Goal: Task Accomplishment & Management: Use online tool/utility

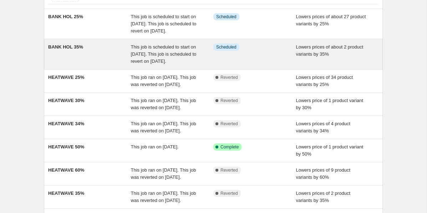
scroll to position [57, 0]
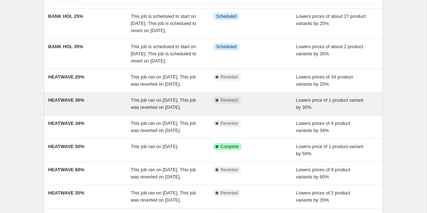
click at [158, 110] on span "This job ran on [DATE]. This job was reverted on [DATE]." at bounding box center [163, 103] width 65 height 12
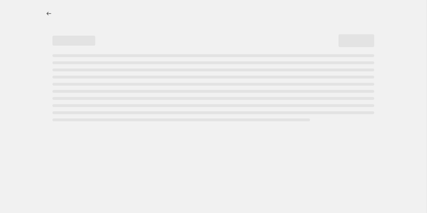
select select "percentage"
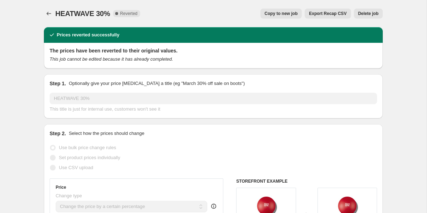
click at [277, 13] on span "Copy to new job" at bounding box center [280, 14] width 33 height 6
select select "percentage"
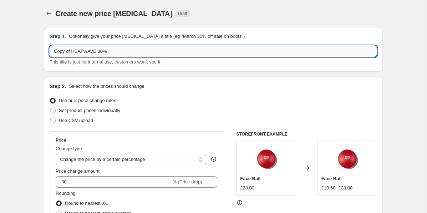
click at [86, 51] on input "Copy of HEATWAVE 30%" at bounding box center [213, 51] width 327 height 11
type input "BANK 30%"
click at [49, 14] on icon "Price change jobs" at bounding box center [49, 14] width 5 height 4
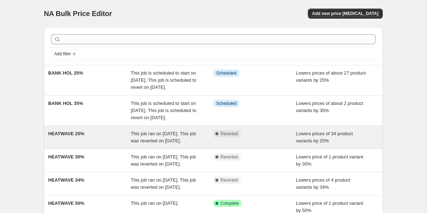
click at [100, 144] on div "HEATWAVE 25%" at bounding box center [89, 137] width 83 height 14
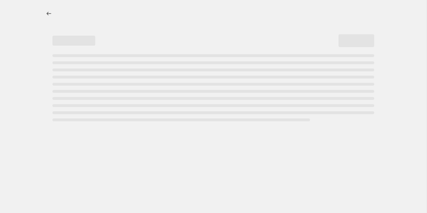
select select "percentage"
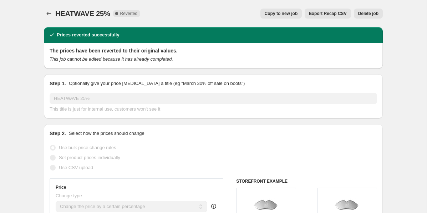
click at [274, 12] on span "Copy to new job" at bounding box center [280, 14] width 33 height 6
select select "percentage"
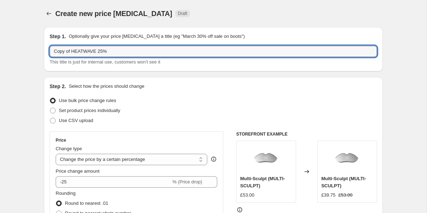
drag, startPoint x: 98, startPoint y: 51, endPoint x: 32, endPoint y: 51, distance: 65.6
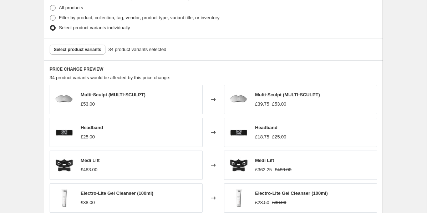
scroll to position [521, 0]
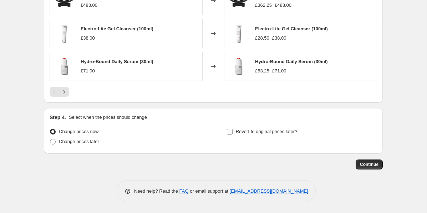
type input "BANK HOL 25%"
click at [231, 131] on input "Revert to original prices later?" at bounding box center [230, 132] width 6 height 6
checkbox input "true"
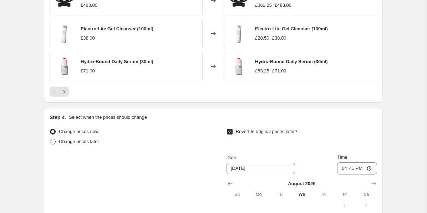
click at [55, 140] on span at bounding box center [53, 142] width 6 height 6
click at [50, 139] on input "Change prices later" at bounding box center [50, 139] width 0 height 0
radio input "true"
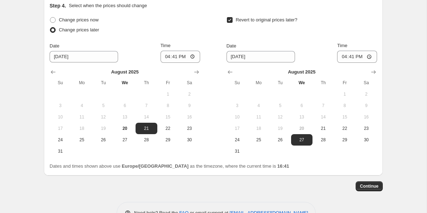
scroll to position [634, 0]
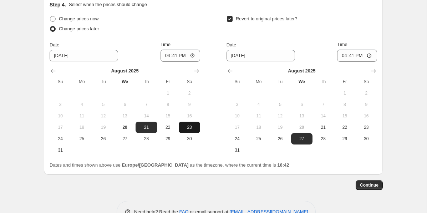
click at [187, 128] on span "23" at bounding box center [189, 127] width 16 height 6
type input "8/23/2025"
click at [369, 71] on button "Show next month, September 2025" at bounding box center [373, 71] width 10 height 10
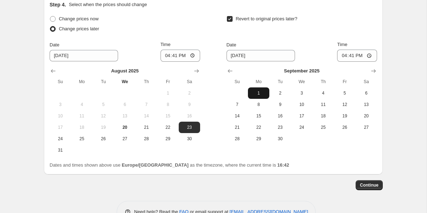
click at [260, 95] on span "1" at bounding box center [259, 93] width 16 height 6
type input "9/1/2025"
click at [371, 186] on span "Continue" at bounding box center [369, 185] width 19 height 6
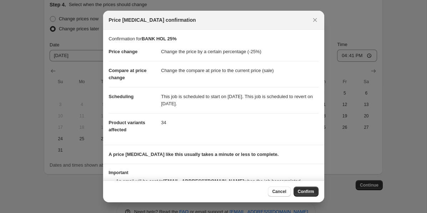
scroll to position [20, 0]
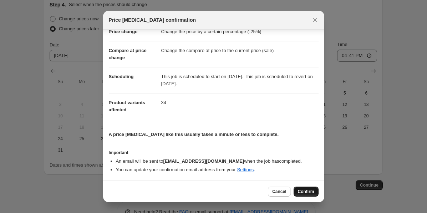
click at [303, 188] on button "Confirm" at bounding box center [305, 191] width 25 height 10
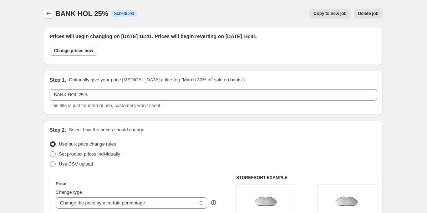
click at [46, 13] on icon "Price change jobs" at bounding box center [48, 13] width 7 height 7
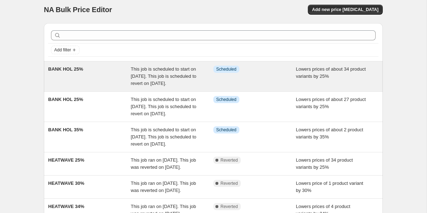
scroll to position [5, 0]
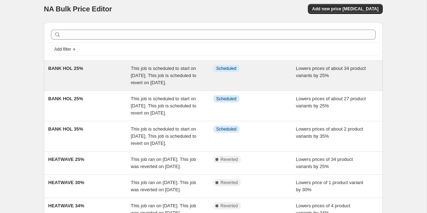
click at [119, 83] on div "BANK HOL 25%" at bounding box center [89, 75] width 83 height 21
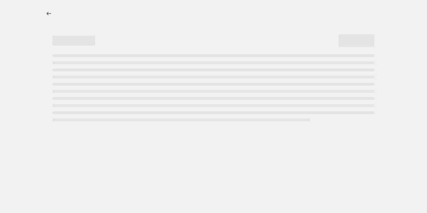
select select "percentage"
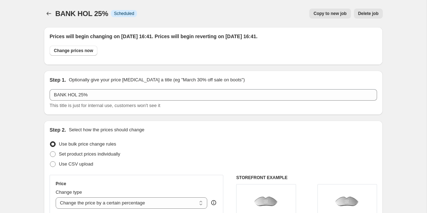
click at [361, 10] on button "Delete job" at bounding box center [367, 14] width 29 height 10
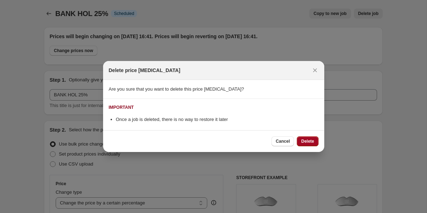
click at [303, 141] on span "Delete" at bounding box center [307, 141] width 13 height 6
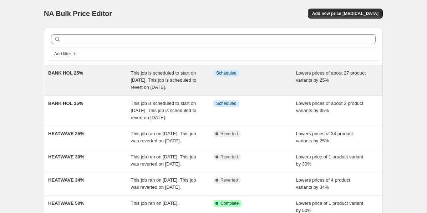
click at [158, 73] on span "This job is scheduled to start on 23 August 2025. This job is scheduled to reve…" at bounding box center [164, 80] width 66 height 20
select select "percentage"
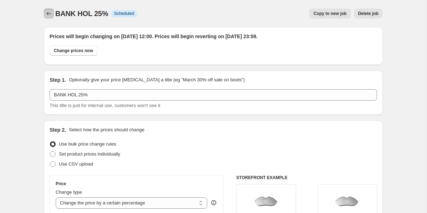
click at [53, 14] on button "Price change jobs" at bounding box center [49, 14] width 10 height 10
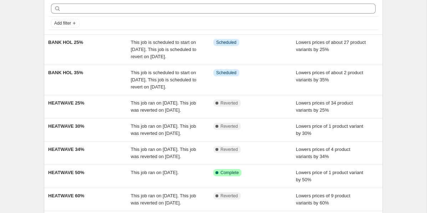
scroll to position [32, 0]
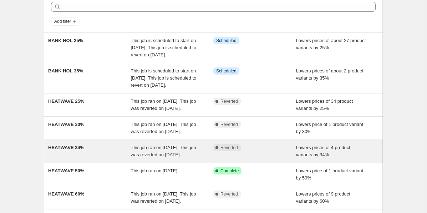
click at [92, 158] on div "HEATWAVE 34%" at bounding box center [89, 151] width 83 height 14
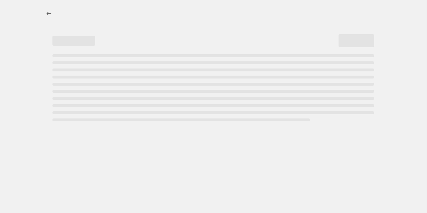
select select "percentage"
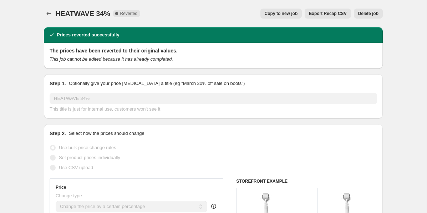
click at [291, 12] on span "Copy to new job" at bounding box center [280, 14] width 33 height 6
select select "percentage"
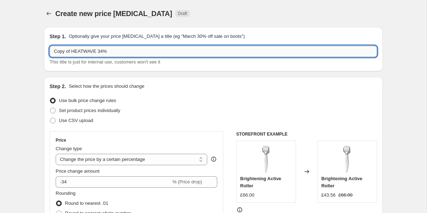
click at [87, 54] on input "Copy of HEATWAVE 34%" at bounding box center [213, 51] width 327 height 11
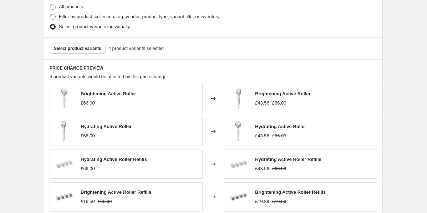
scroll to position [489, 0]
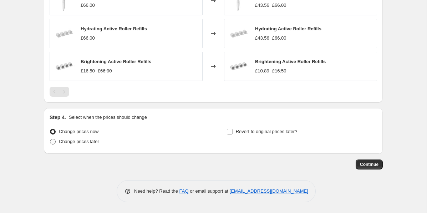
type input "BANK HOL 34%"
click at [52, 141] on span at bounding box center [53, 142] width 6 height 6
click at [50, 139] on input "Change prices later" at bounding box center [50, 139] width 0 height 0
radio input "true"
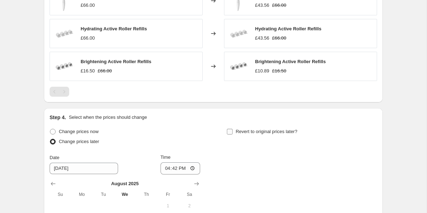
click at [228, 132] on input "Revert to original prices later?" at bounding box center [230, 132] width 6 height 6
checkbox input "true"
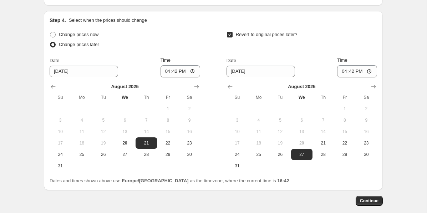
scroll to position [622, 0]
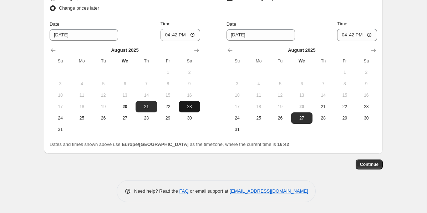
click at [184, 103] on button "23" at bounding box center [189, 106] width 21 height 11
type input "8/23/2025"
click at [174, 36] on input "16:42" at bounding box center [180, 35] width 40 height 12
type input "12:00"
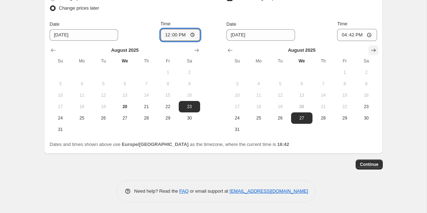
click at [371, 48] on icon "Show next month, September 2025" at bounding box center [373, 50] width 7 height 7
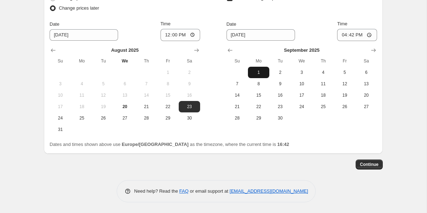
click at [254, 71] on span "1" at bounding box center [259, 72] width 16 height 6
type input "9/1/2025"
click at [351, 36] on input "16:42" at bounding box center [357, 35] width 40 height 12
type input "23:59"
click at [377, 160] on button "Continue" at bounding box center [368, 164] width 27 height 10
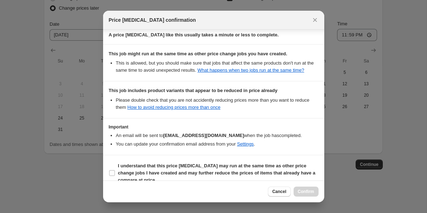
scroll to position [137, 0]
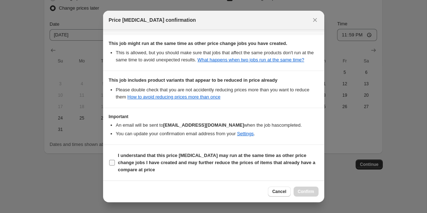
click at [148, 155] on b "I understand that this price change job may run at the same time as other price…" at bounding box center [216, 163] width 197 height 20
click at [115, 160] on input "I understand that this price change job may run at the same time as other price…" at bounding box center [112, 163] width 6 height 6
checkbox input "true"
click at [299, 188] on button "Confirm" at bounding box center [305, 191] width 25 height 10
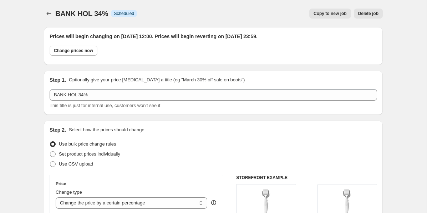
scroll to position [622, 0]
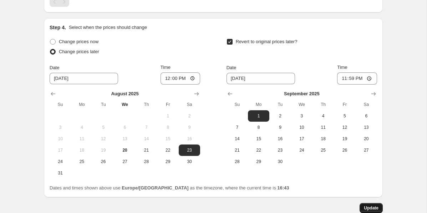
click at [371, 207] on span "Update" at bounding box center [370, 208] width 15 height 6
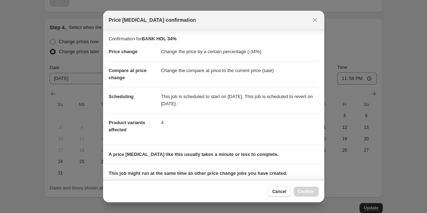
scroll to position [137, 0]
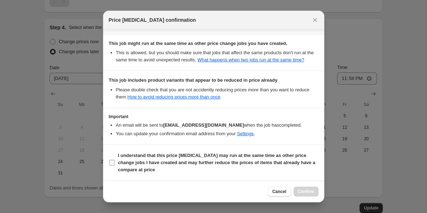
click at [237, 152] on span "I understand that this price change job may run at the same time as other price…" at bounding box center [218, 162] width 200 height 21
click at [115, 160] on input "I understand that this price change job may run at the same time as other price…" at bounding box center [112, 163] width 6 height 6
checkbox input "true"
click at [300, 190] on span "Confirm" at bounding box center [306, 192] width 16 height 6
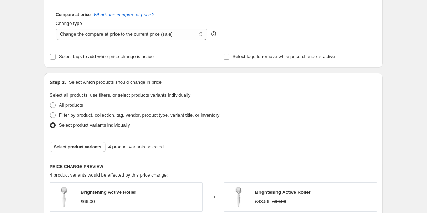
scroll to position [0, 0]
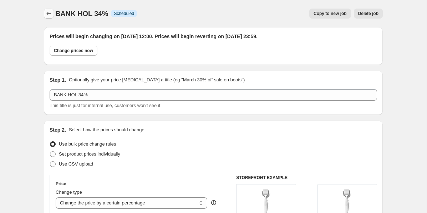
click at [47, 11] on icon "Price change jobs" at bounding box center [48, 13] width 7 height 7
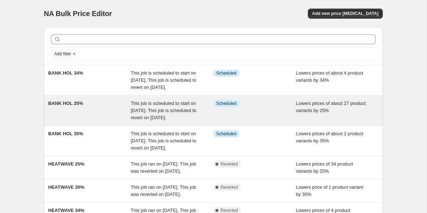
click at [182, 120] on span "This job is scheduled to start on 23 August 2025. This job is scheduled to reve…" at bounding box center [164, 110] width 66 height 20
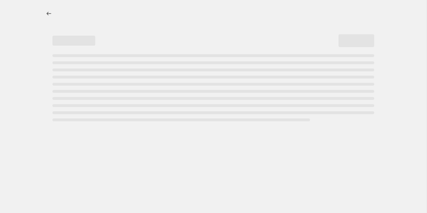
select select "percentage"
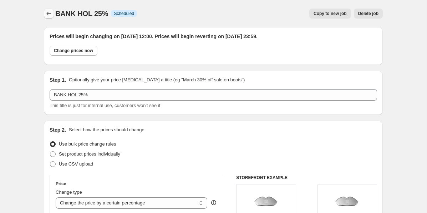
click at [45, 13] on button "Price change jobs" at bounding box center [49, 14] width 10 height 10
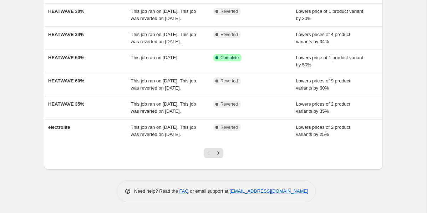
scroll to position [197, 0]
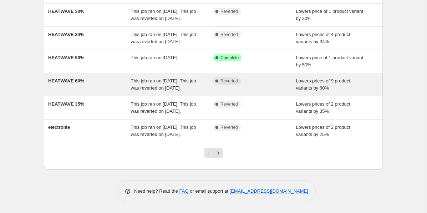
click at [123, 92] on div "HEATWAVE 60%" at bounding box center [89, 84] width 83 height 14
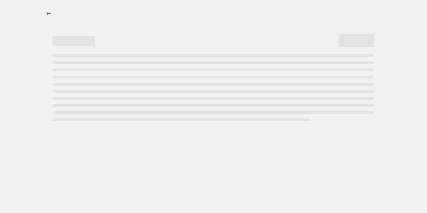
select select "percentage"
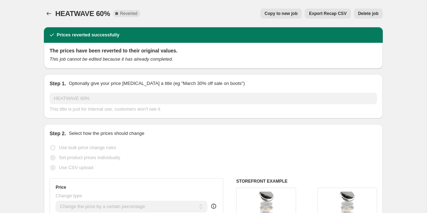
click at [287, 12] on span "Copy to new job" at bounding box center [280, 14] width 33 height 6
select select "percentage"
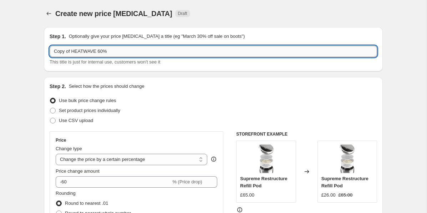
click at [82, 52] on input "Copy of HEATWAVE 60%" at bounding box center [213, 51] width 327 height 11
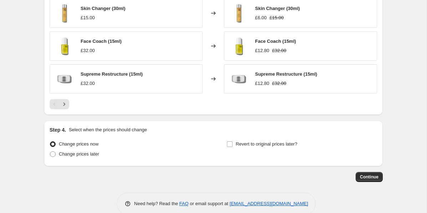
scroll to position [521, 0]
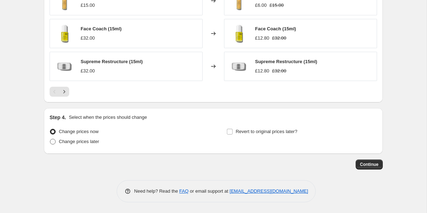
type input "BANK HOL 60%"
click at [54, 140] on span at bounding box center [53, 142] width 6 height 6
click at [50, 139] on input "Change prices later" at bounding box center [50, 139] width 0 height 0
radio input "true"
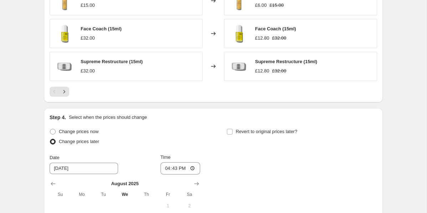
scroll to position [655, 0]
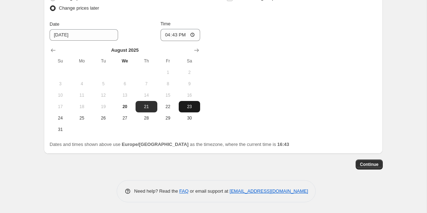
click at [184, 110] on button "23" at bounding box center [189, 106] width 21 height 11
type input "8/23/2025"
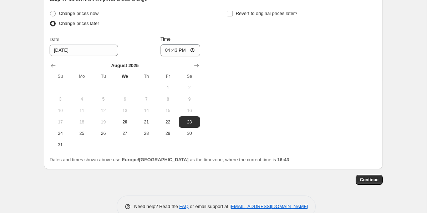
scroll to position [636, 0]
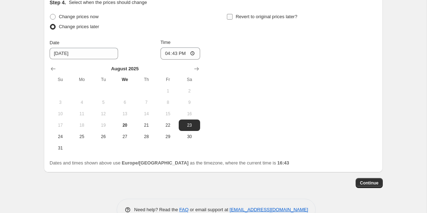
click at [231, 15] on input "Revert to original prices later?" at bounding box center [230, 17] width 6 height 6
checkbox input "true"
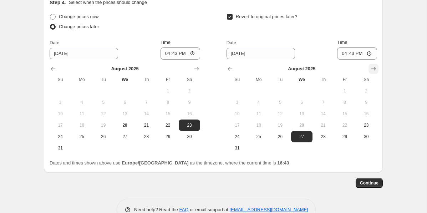
click at [372, 66] on icon "Show next month, September 2025" at bounding box center [373, 68] width 7 height 7
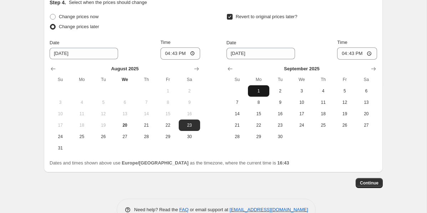
click at [259, 93] on span "1" at bounding box center [259, 91] width 16 height 6
type input "9/1/2025"
click at [371, 180] on span "Continue" at bounding box center [369, 183] width 19 height 6
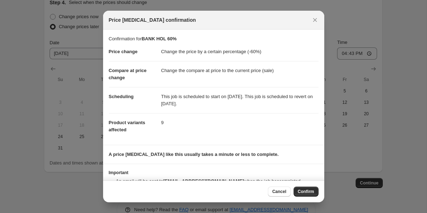
scroll to position [20, 0]
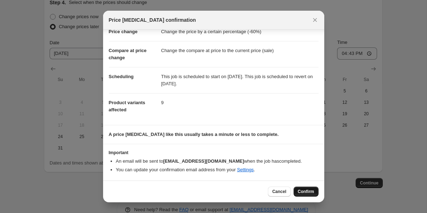
click at [298, 189] on span "Confirm" at bounding box center [306, 192] width 16 height 6
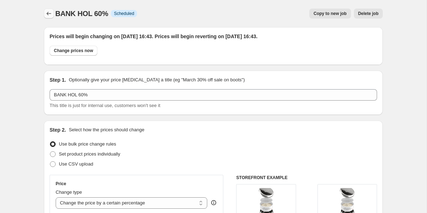
click at [47, 13] on icon "Price change jobs" at bounding box center [49, 14] width 5 height 4
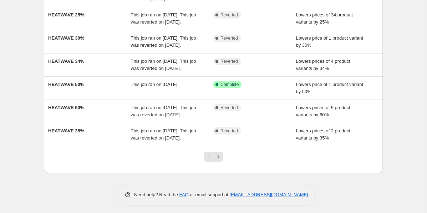
scroll to position [180, 0]
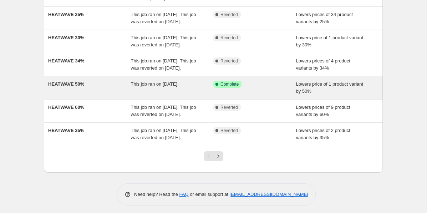
click at [116, 95] on div "HEATWAVE 50%" at bounding box center [89, 88] width 83 height 14
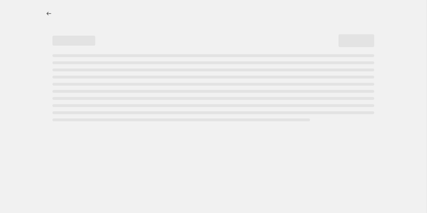
select select "percentage"
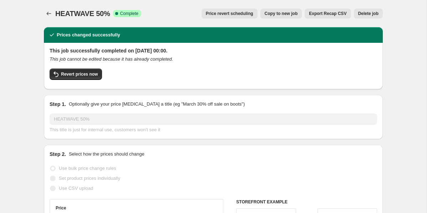
click at [293, 15] on span "Copy to new job" at bounding box center [280, 14] width 33 height 6
select select "percentage"
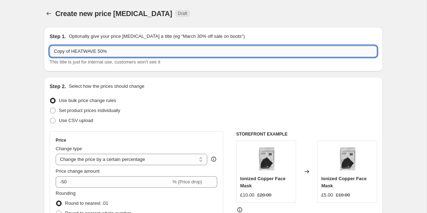
click at [82, 49] on input "Copy of HEATWAVE 50%" at bounding box center [213, 51] width 327 height 11
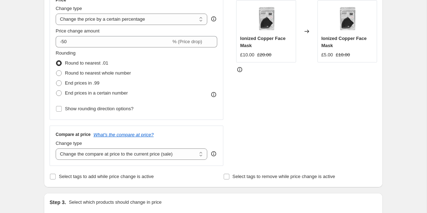
scroll to position [390, 0]
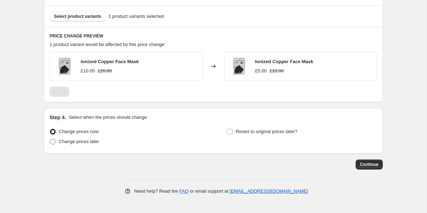
type input "BANK HOL 50%"
click at [54, 141] on span at bounding box center [53, 142] width 6 height 6
click at [50, 139] on input "Change prices later" at bounding box center [50, 139] width 0 height 0
radio input "true"
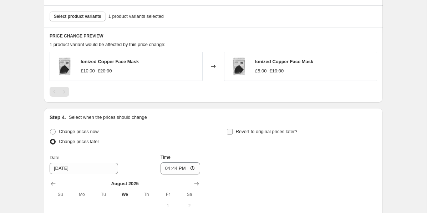
click at [232, 128] on label "Revert to original prices later?" at bounding box center [261, 131] width 71 height 10
click at [232, 129] on input "Revert to original prices later?" at bounding box center [230, 132] width 6 height 6
checkbox input "true"
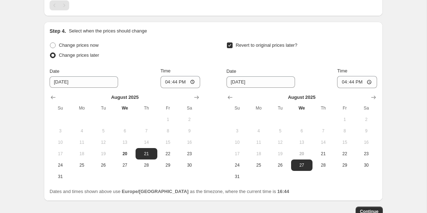
scroll to position [523, 0]
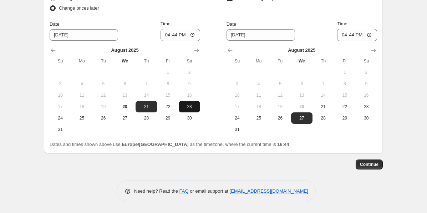
click at [182, 108] on span "23" at bounding box center [189, 107] width 16 height 6
type input "8/23/2025"
click at [174, 32] on input "16:44" at bounding box center [180, 35] width 40 height 12
type input "12:00"
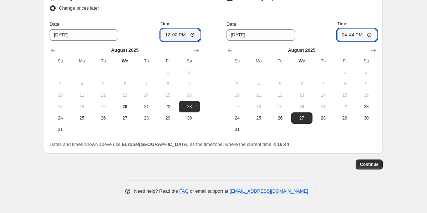
click at [348, 36] on input "16:44" at bounding box center [357, 35] width 40 height 12
type input "23:59"
click at [373, 49] on icon "Show next month, September 2025" at bounding box center [373, 50] width 7 height 7
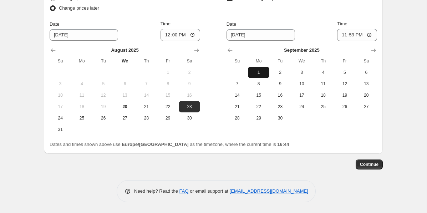
click at [261, 67] on button "1" at bounding box center [258, 72] width 21 height 11
type input "9/1/2025"
click at [371, 161] on button "Continue" at bounding box center [368, 164] width 27 height 10
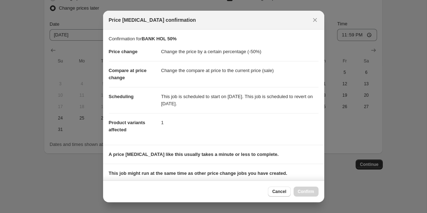
scroll to position [93, 0]
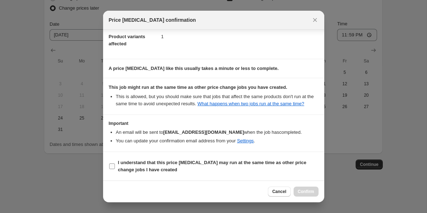
click at [219, 162] on b "I understand that this price change job may run at the same time as other price…" at bounding box center [212, 166] width 188 height 12
click at [115, 163] on input "I understand that this price change job may run at the same time as other price…" at bounding box center [112, 166] width 6 height 6
checkbox input "true"
click at [312, 190] on span "Confirm" at bounding box center [306, 192] width 16 height 6
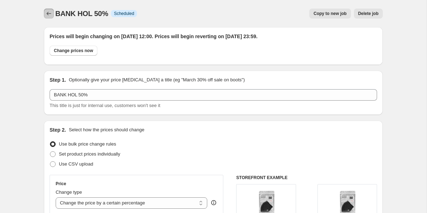
click at [48, 15] on icon "Price change jobs" at bounding box center [49, 14] width 5 height 4
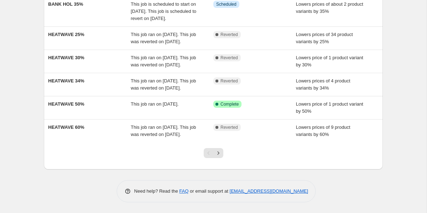
scroll to position [254, 0]
click at [218, 153] on icon "Next" at bounding box center [218, 152] width 7 height 7
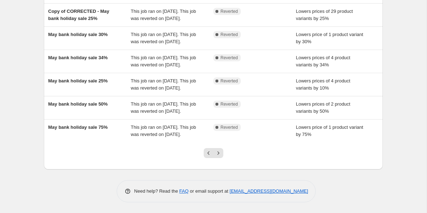
scroll to position [226, 0]
click at [206, 153] on icon "Previous" at bounding box center [208, 152] width 7 height 7
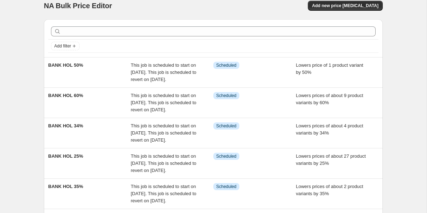
scroll to position [0, 0]
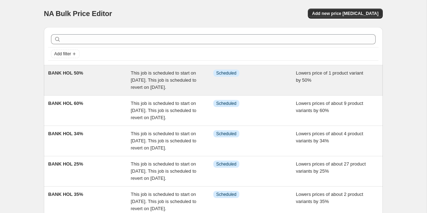
click at [249, 83] on div "Info Scheduled" at bounding box center [254, 79] width 83 height 21
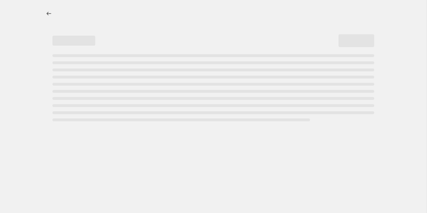
select select "percentage"
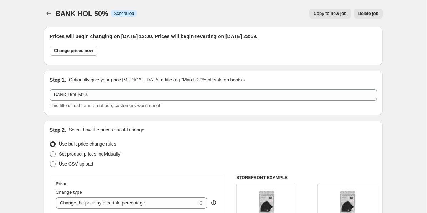
click at [327, 16] on span "Copy to new job" at bounding box center [329, 14] width 33 height 6
select select "percentage"
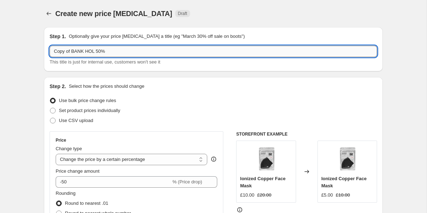
drag, startPoint x: 72, startPoint y: 51, endPoint x: 49, endPoint y: 52, distance: 22.5
click at [50, 52] on input "Copy of BANK HOL 50%" at bounding box center [213, 51] width 327 height 11
click at [83, 52] on input "BANK HOL 50%" at bounding box center [213, 51] width 327 height 11
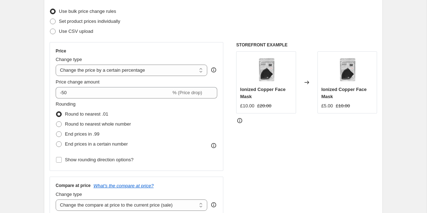
scroll to position [92, 0]
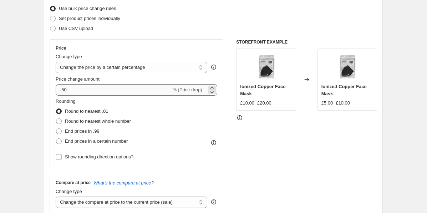
type input "BANK HOL 40%"
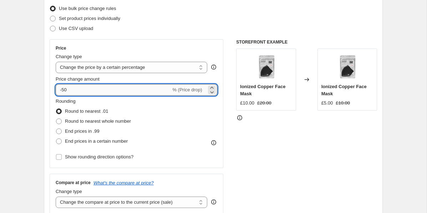
click at [64, 91] on input "-50" at bounding box center [113, 89] width 115 height 11
type input "-5"
type input "-40"
click at [33, 94] on div "Create new price change job. This page is ready Create new price change job Dra…" at bounding box center [213, 209] width 426 height 603
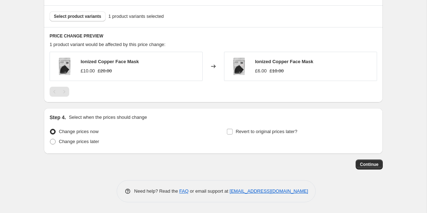
scroll to position [356, 0]
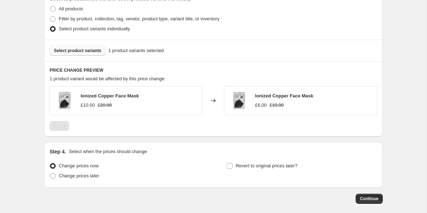
click at [88, 53] on span "Select product variants" at bounding box center [77, 51] width 47 height 6
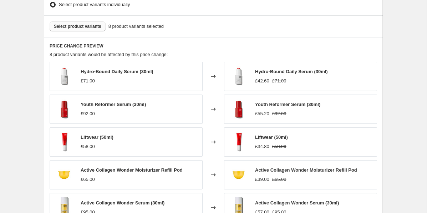
scroll to position [521, 0]
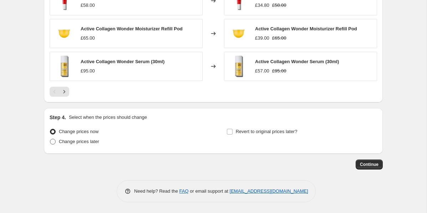
click at [54, 141] on span at bounding box center [53, 142] width 6 height 6
click at [50, 139] on input "Change prices later" at bounding box center [50, 139] width 0 height 0
radio input "true"
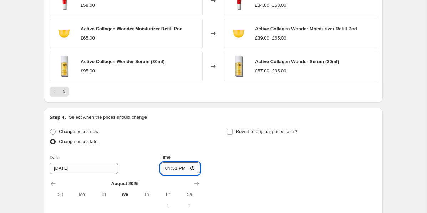
click at [171, 168] on input "16:51" at bounding box center [180, 168] width 40 height 12
click at [172, 167] on input "23:51" at bounding box center [180, 168] width 40 height 12
type input "12:00"
click at [231, 132] on input "Revert to original prices later?" at bounding box center [230, 132] width 6 height 6
checkbox input "true"
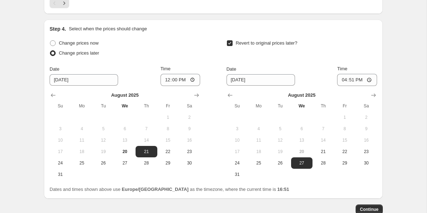
scroll to position [613, 0]
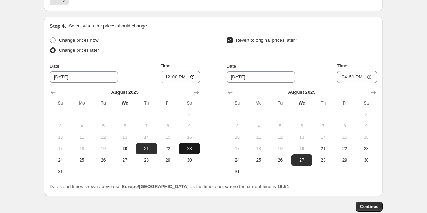
click at [189, 149] on span "23" at bounding box center [189, 149] width 16 height 6
type input "8/23/2025"
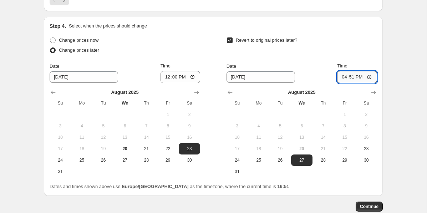
click at [351, 77] on input "16:51" at bounding box center [357, 77] width 40 height 12
type input "23:59"
click at [370, 92] on icon "Show next month, September 2025" at bounding box center [373, 92] width 7 height 7
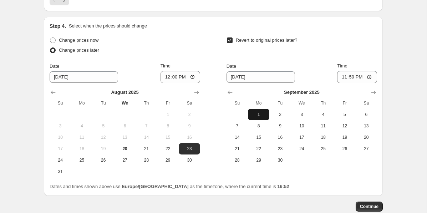
click at [265, 115] on span "1" at bounding box center [259, 115] width 16 height 6
type input "9/1/2025"
click at [360, 205] on span "Continue" at bounding box center [369, 206] width 19 height 6
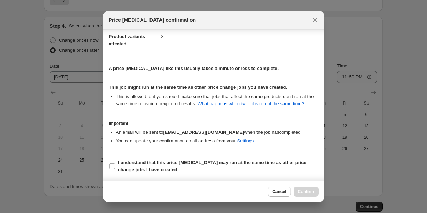
scroll to position [93, 0]
click at [153, 165] on span "I understand that this price change job may run at the same time as other price…" at bounding box center [218, 166] width 200 height 14
click at [115, 165] on input "I understand that this price change job may run at the same time as other price…" at bounding box center [112, 166] width 6 height 6
checkbox input "true"
click at [311, 192] on span "Confirm" at bounding box center [306, 192] width 16 height 6
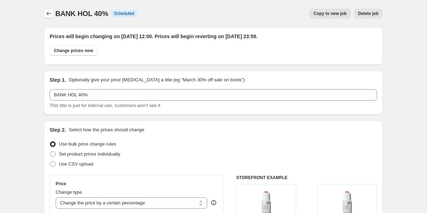
click at [49, 14] on icon "Price change jobs" at bounding box center [48, 13] width 7 height 7
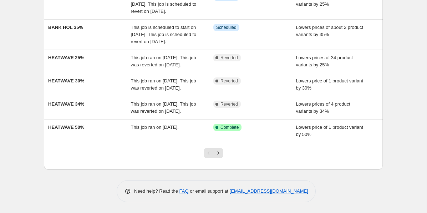
scroll to position [261, 0]
click at [216, 153] on icon "Next" at bounding box center [218, 152] width 7 height 7
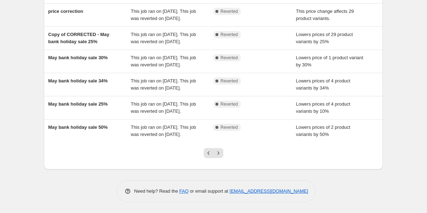
scroll to position [226, 0]
click at [216, 153] on icon "Next" at bounding box center [218, 152] width 7 height 7
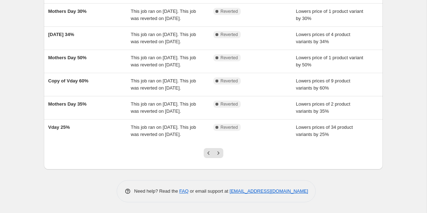
scroll to position [208, 0]
click at [220, 156] on icon "Next" at bounding box center [218, 152] width 7 height 7
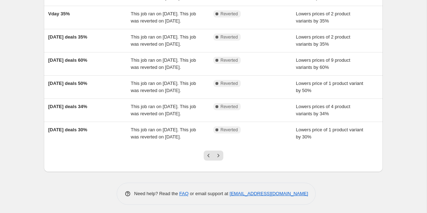
scroll to position [206, 0]
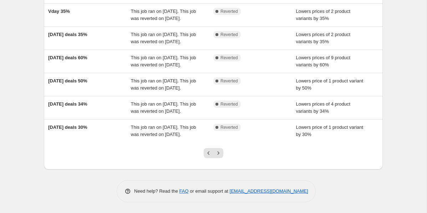
click at [220, 156] on icon "Next" at bounding box center [218, 152] width 7 height 7
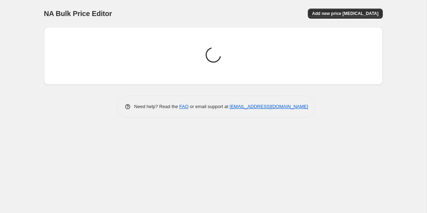
scroll to position [0, 0]
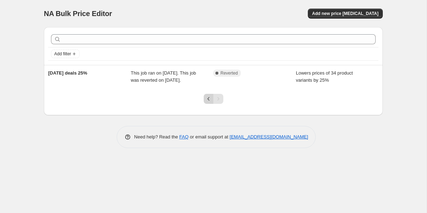
click at [208, 102] on icon "Previous" at bounding box center [208, 98] width 7 height 7
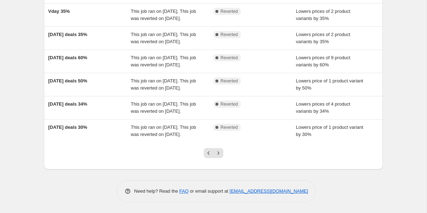
scroll to position [226, 0]
click at [208, 149] on icon "Previous" at bounding box center [208, 152] width 7 height 7
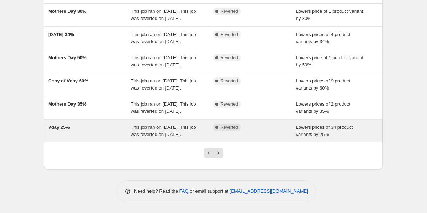
scroll to position [223, 0]
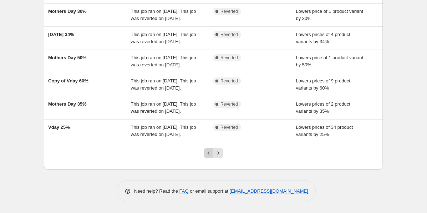
click at [208, 156] on icon "Previous" at bounding box center [208, 152] width 7 height 7
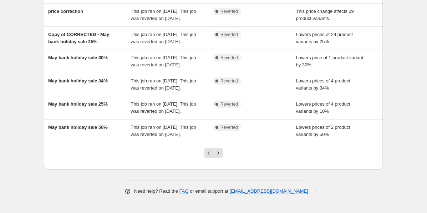
scroll to position [207, 0]
click at [210, 156] on icon "Previous" at bounding box center [208, 152] width 7 height 7
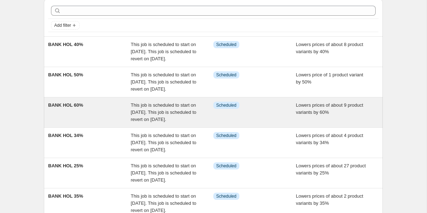
scroll to position [27, 0]
